Goal: Task Accomplishment & Management: Complete application form

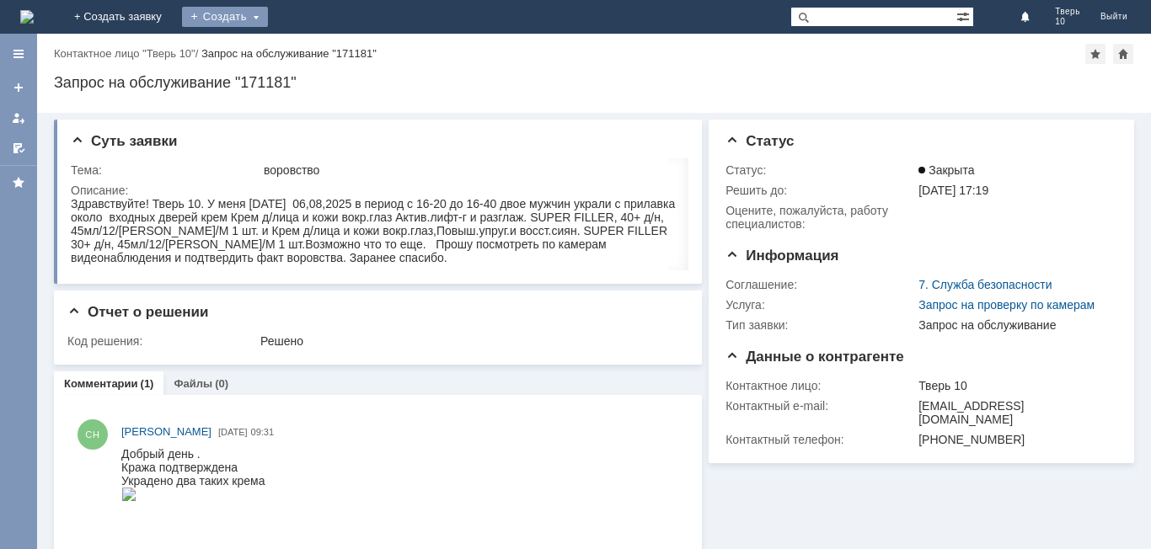
click at [268, 13] on div "Создать" at bounding box center [225, 17] width 86 height 20
click at [313, 41] on link "Заявка" at bounding box center [249, 50] width 128 height 20
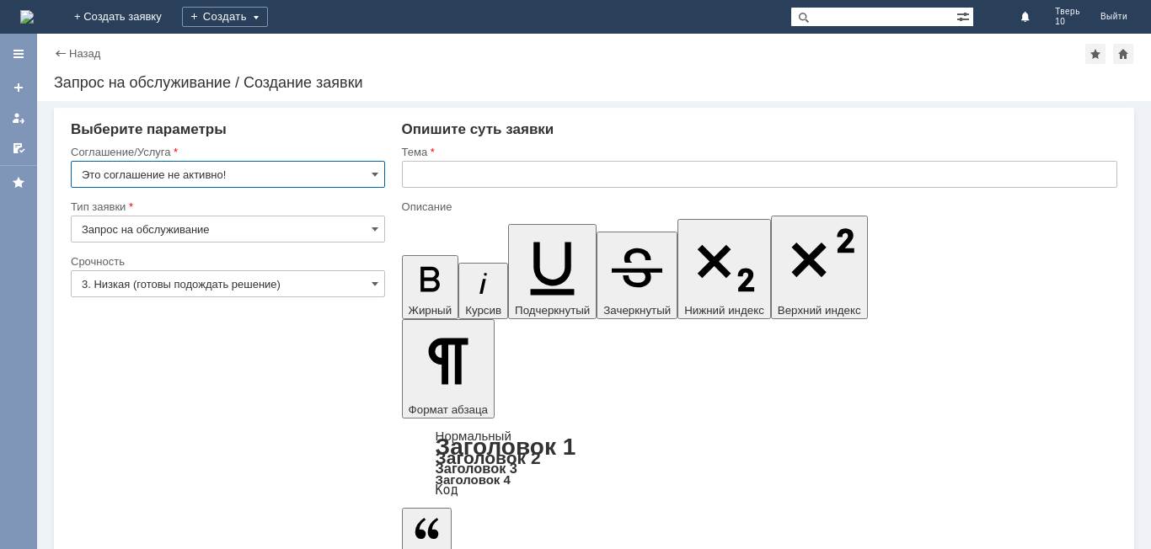
click at [265, 236] on input "Запрос на обслуживание" at bounding box center [228, 229] width 314 height 27
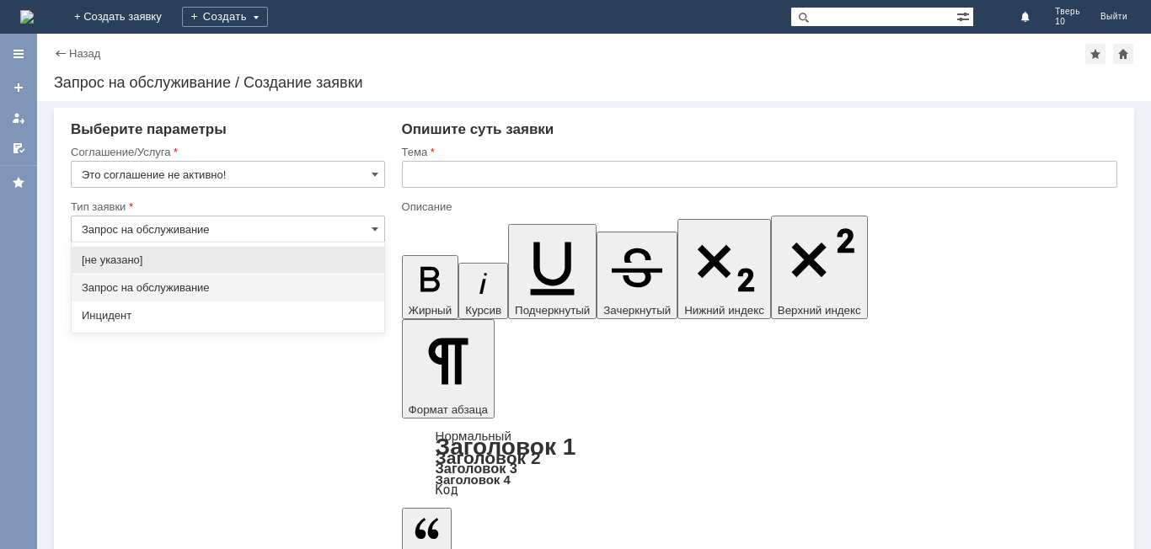
click at [280, 181] on input "Это соглашение не активно!" at bounding box center [228, 174] width 314 height 27
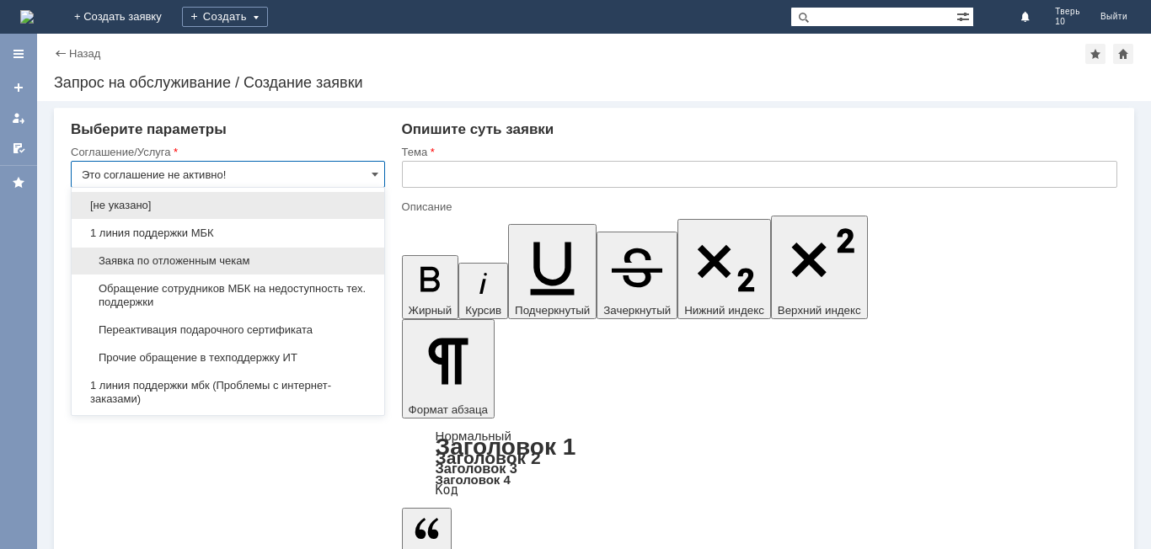
type input "Запрос на обслуживание"
click at [217, 264] on span "Заявка по отложенным чекам" at bounding box center [228, 260] width 292 height 13
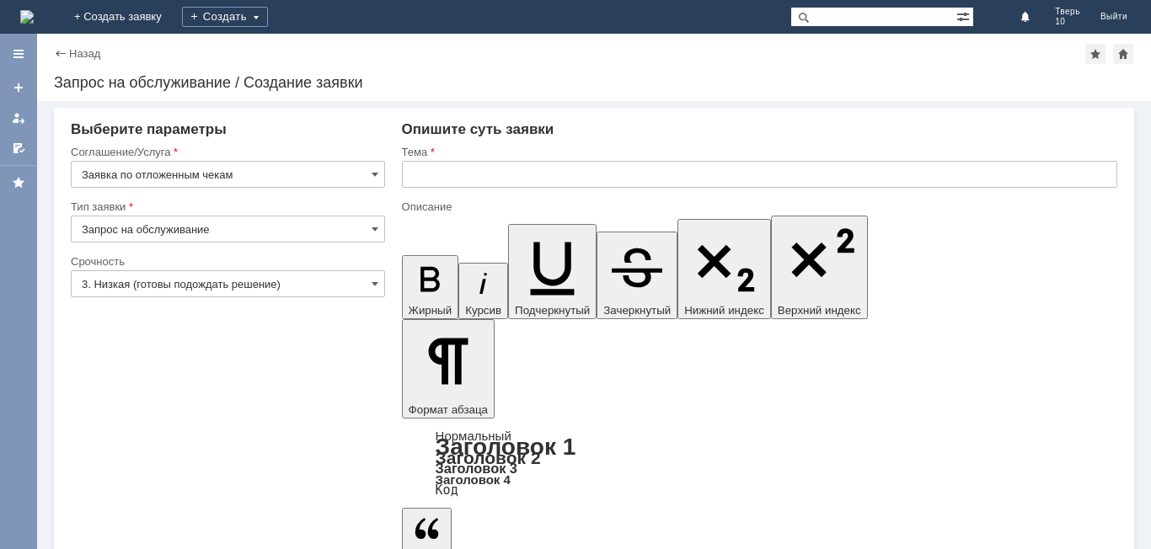
type input "Заявка по отложенным чекам"
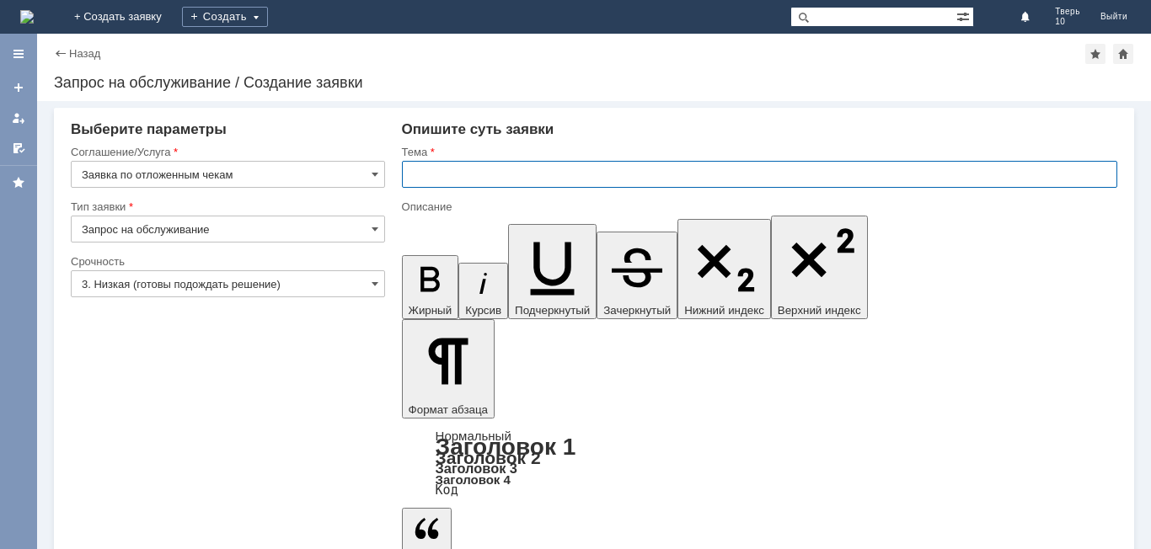
click at [471, 170] on input "text" at bounding box center [759, 174] width 715 height 27
click at [416, 174] on input "оТЛОЖЕННЫЕ ЧЕКИ" at bounding box center [759, 174] width 715 height 27
type input "ОТЛОЖЕННЫЕ ЧЕКИ"
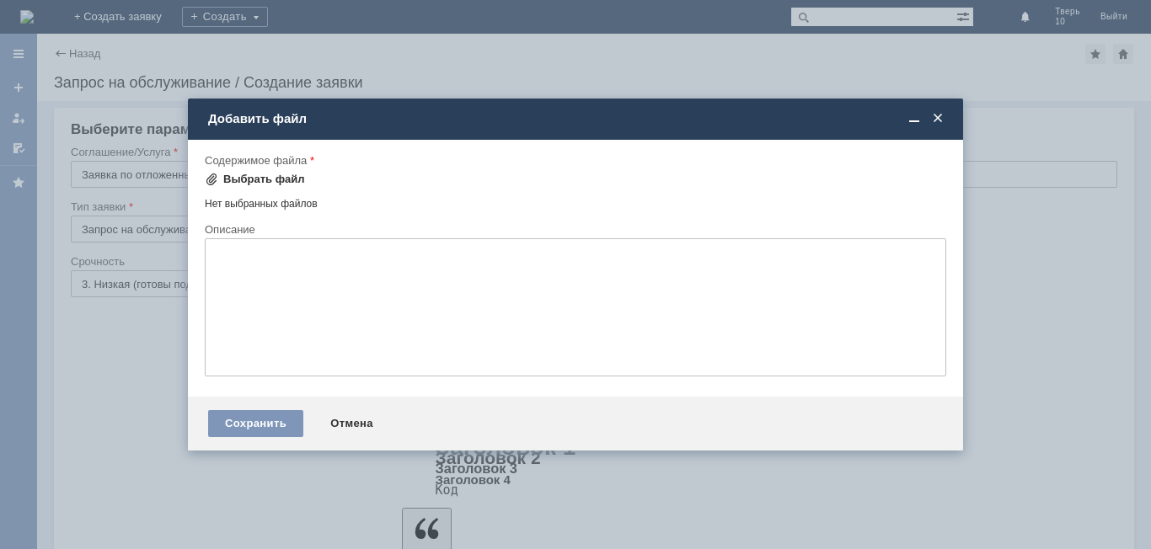
click at [246, 176] on div "Выбрать файл" at bounding box center [264, 179] width 82 height 13
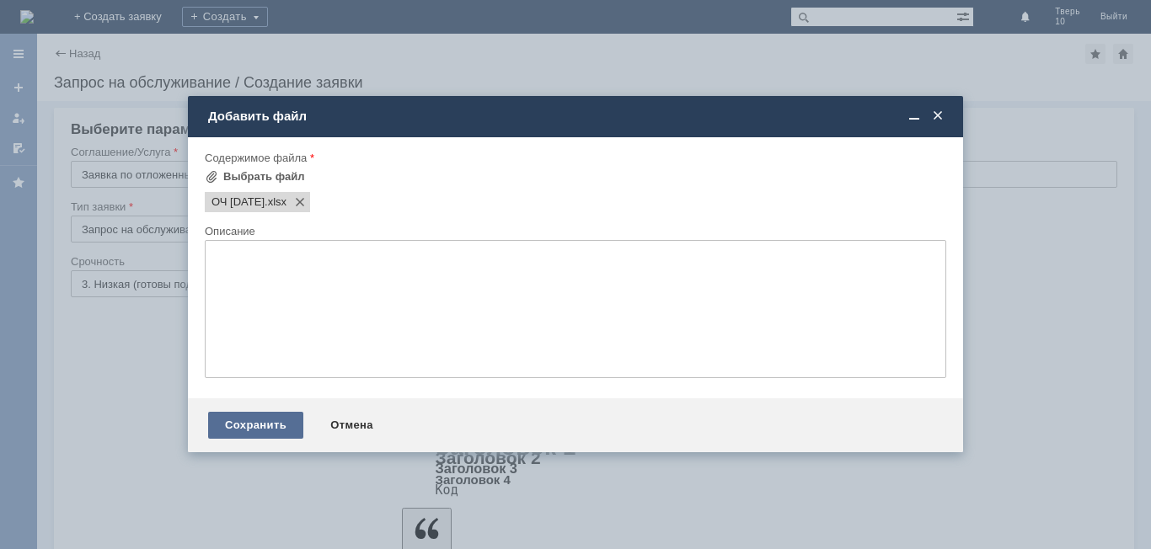
click at [256, 428] on div "Сохранить" at bounding box center [255, 425] width 95 height 27
